Goal: Transaction & Acquisition: Book appointment/travel/reservation

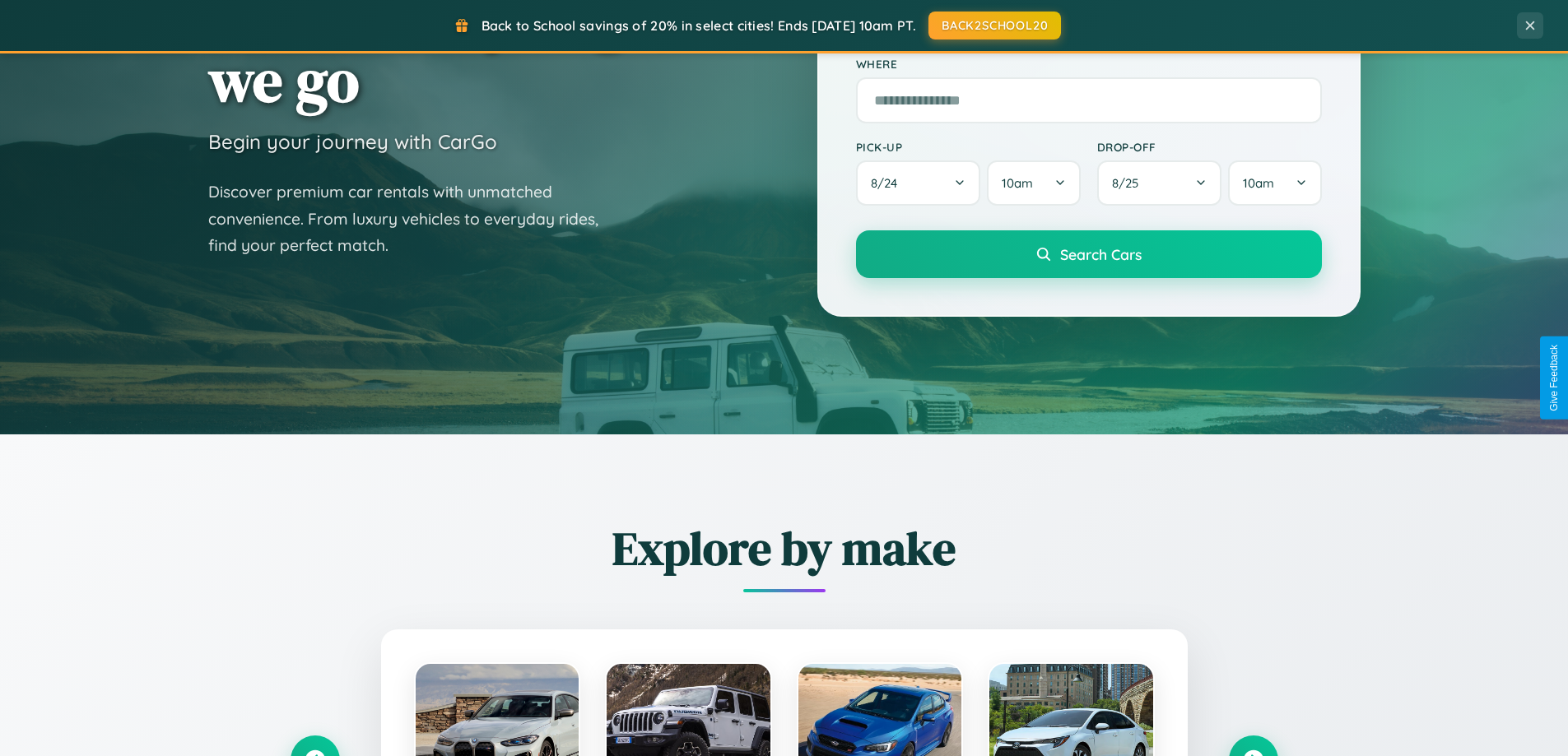
scroll to position [710, 0]
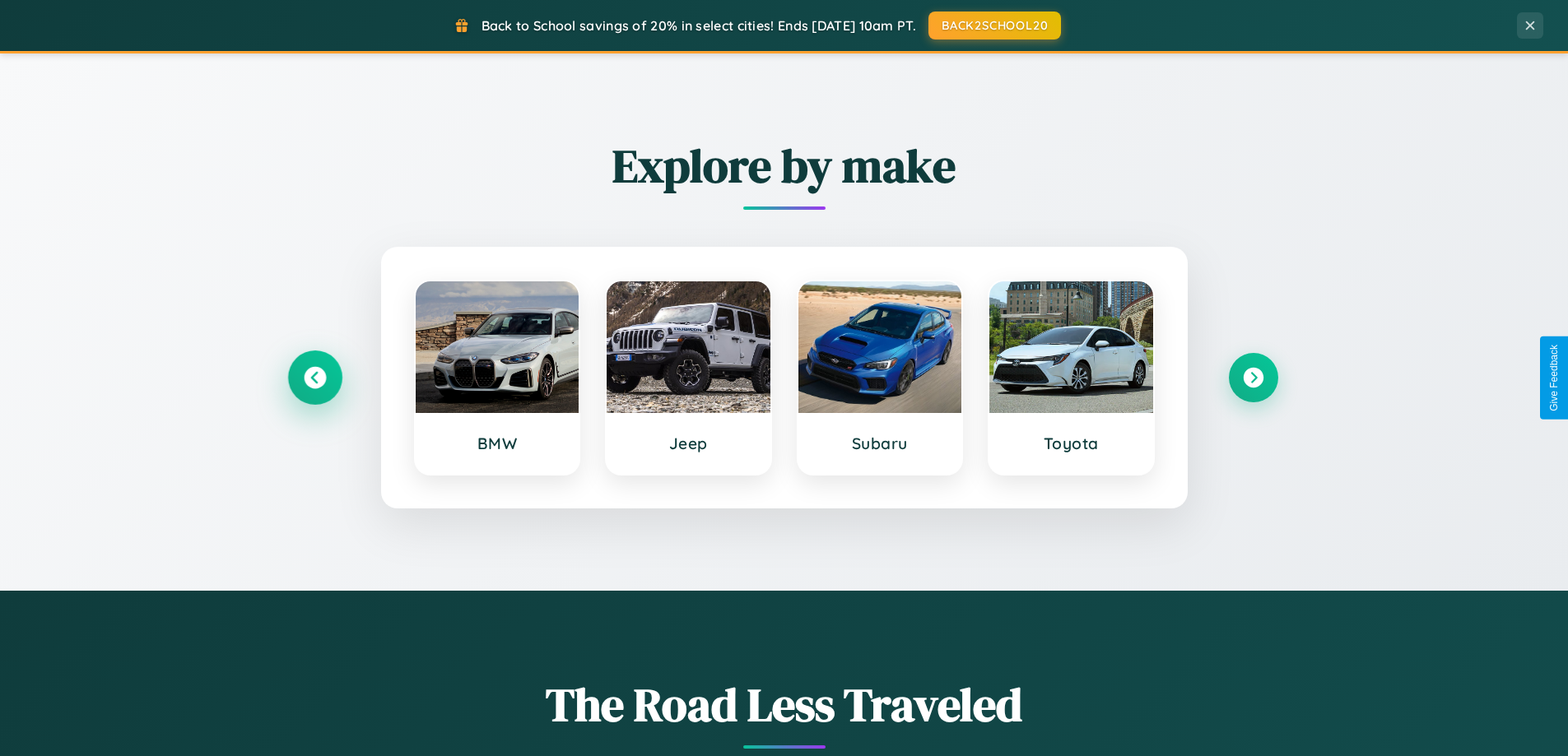
click at [314, 378] on icon at bounding box center [314, 378] width 22 height 22
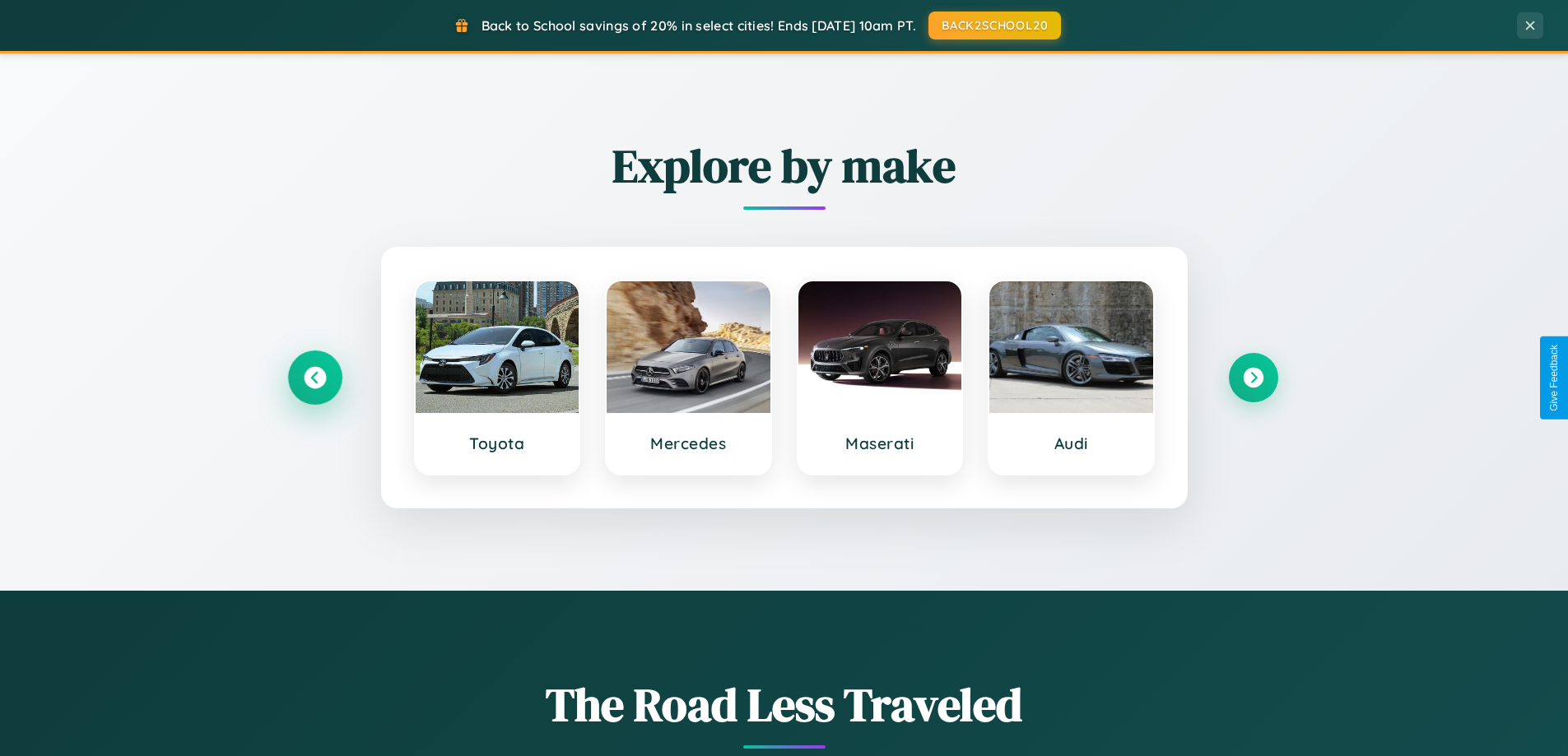
click at [314, 378] on icon at bounding box center [314, 378] width 22 height 22
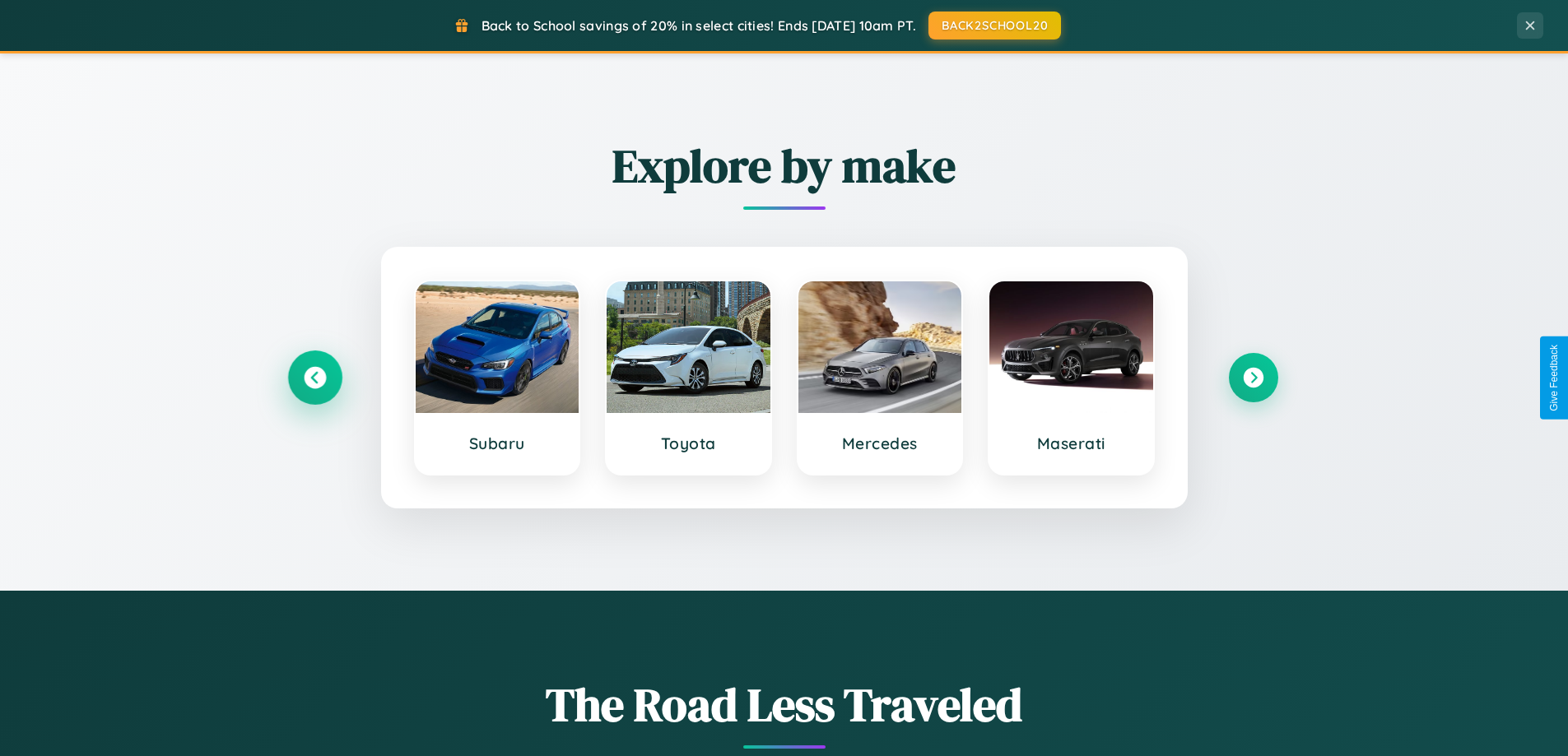
click at [314, 378] on icon at bounding box center [314, 378] width 22 height 22
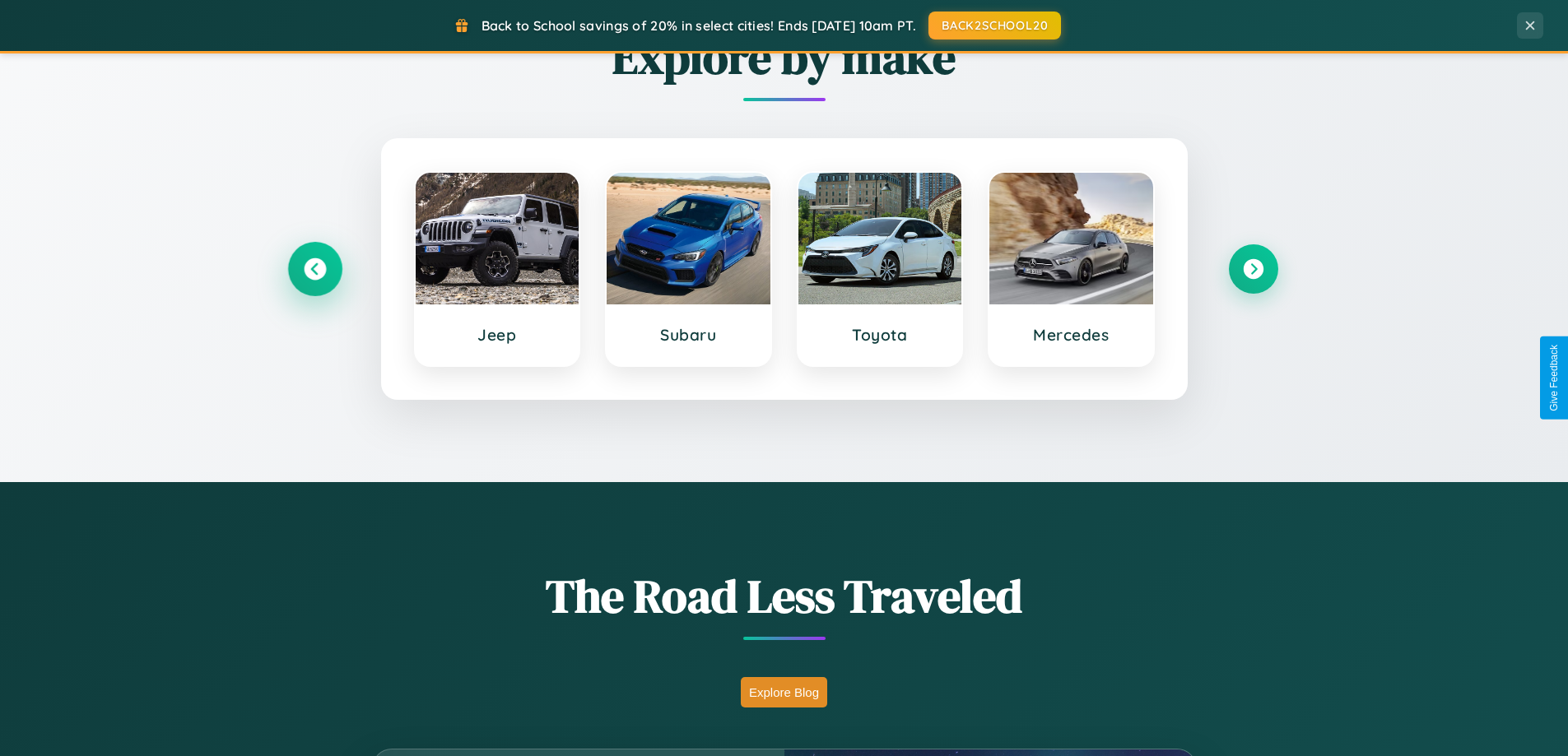
scroll to position [2644, 0]
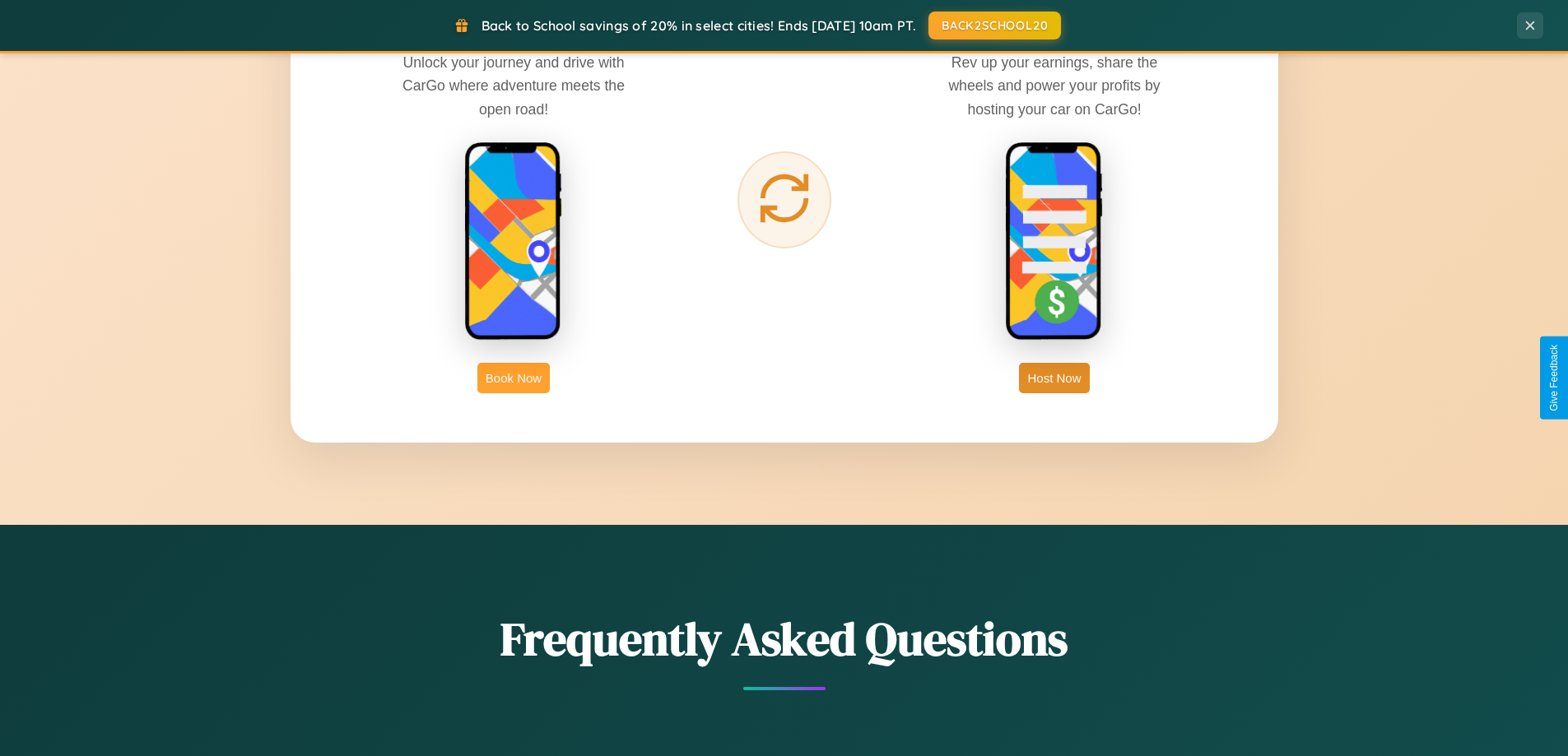
click at [514, 378] on button "Book Now" at bounding box center [514, 377] width 72 height 30
